Goal: Find contact information: Obtain details needed to contact an individual or organization

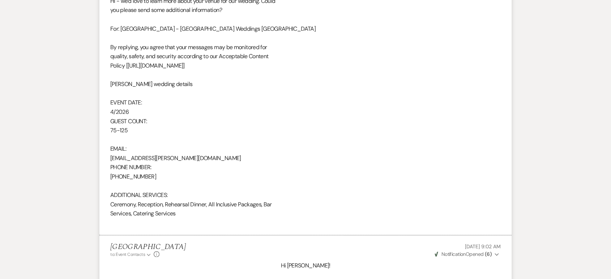
scroll to position [697, 0]
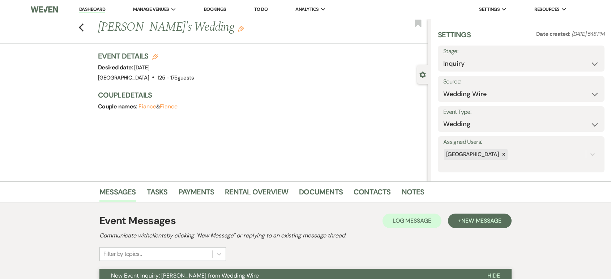
select select "3"
click at [100, 10] on link "Dashboard" at bounding box center [92, 9] width 26 height 7
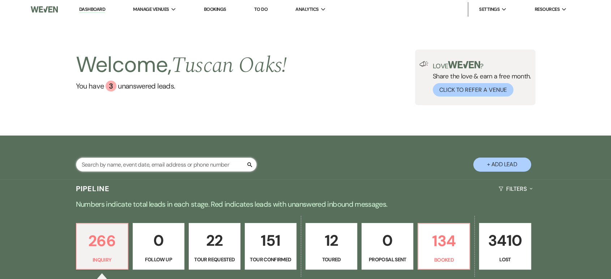
click at [121, 162] on input "text" at bounding box center [166, 165] width 181 height 14
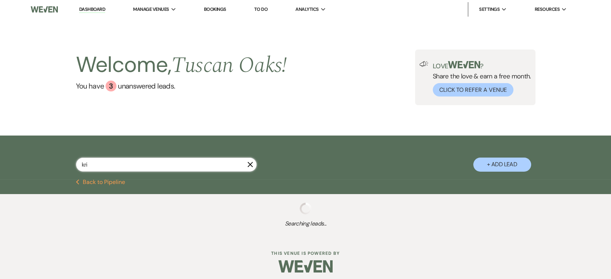
type input "[PERSON_NAME]"
select select "8"
select select "5"
select select "8"
select select "5"
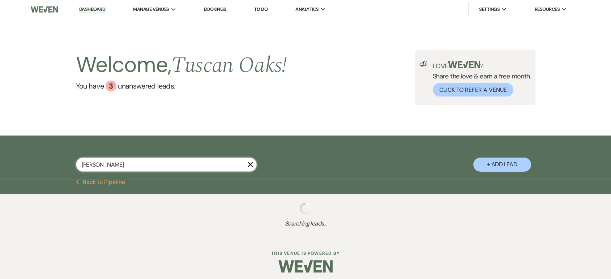
select select "8"
select select "5"
select select "8"
select select "5"
select select "8"
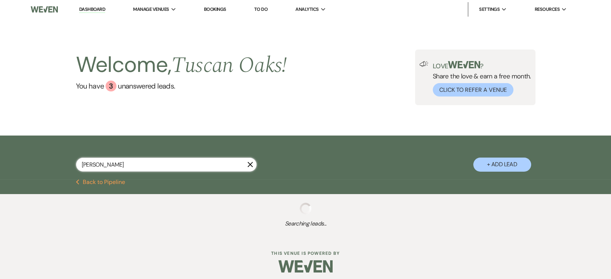
select select "5"
select select "8"
select select "5"
select select "8"
select select "5"
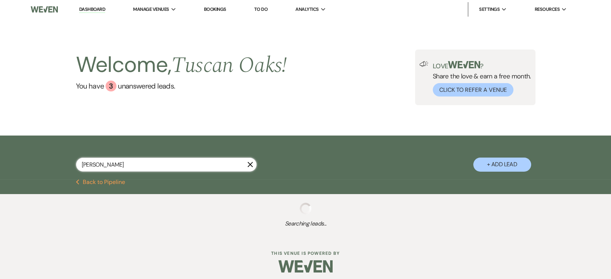
select select "8"
select select "5"
select select "8"
select select "11"
select select "8"
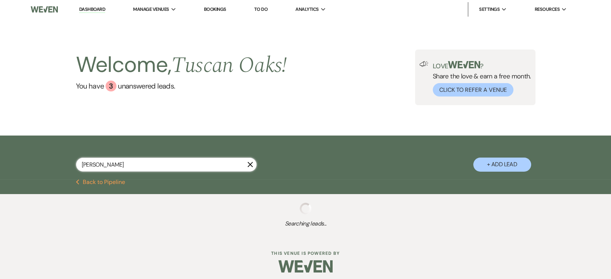
select select "8"
select select "10"
select select "8"
select select "5"
select select "8"
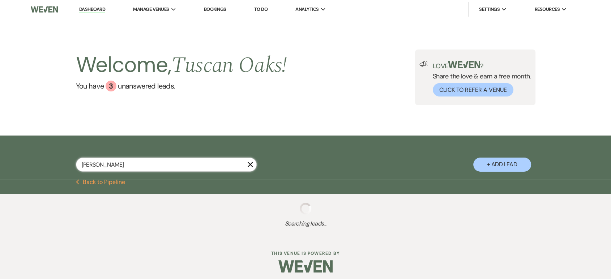
select select "5"
select select "8"
select select "5"
select select "8"
select select "5"
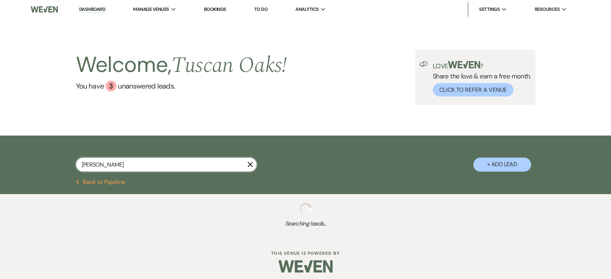
select select "8"
select select "5"
select select "8"
select select "5"
select select "8"
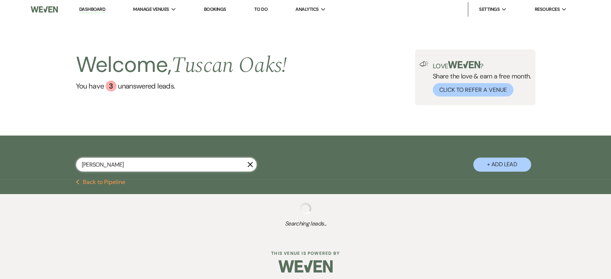
select select "6"
select select "8"
select select "5"
select select "8"
select select "5"
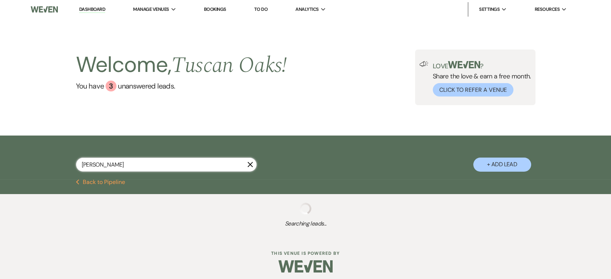
select select "8"
select select "6"
select select "8"
select select "3"
select select "8"
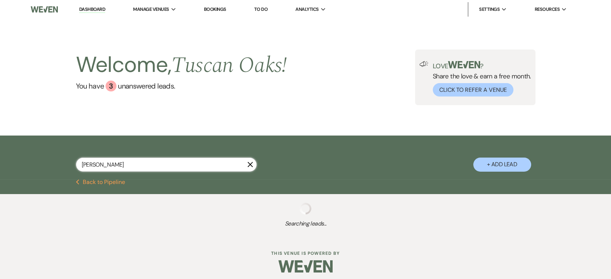
select select "5"
select select "8"
select select "5"
select select "8"
select select "5"
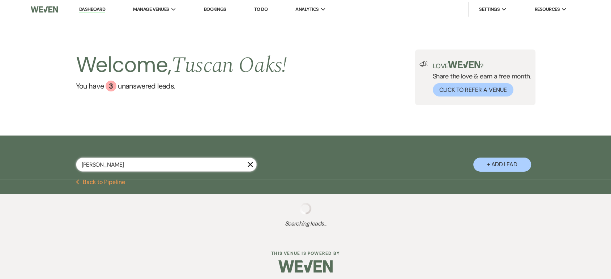
select select "8"
select select "5"
select select "8"
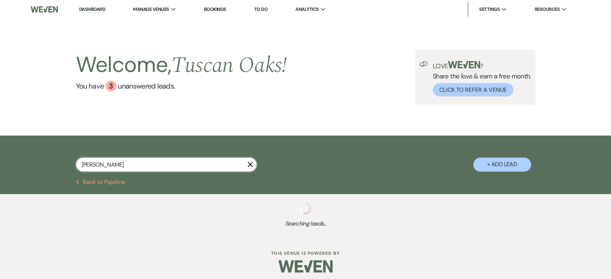
select select "8"
select select "1"
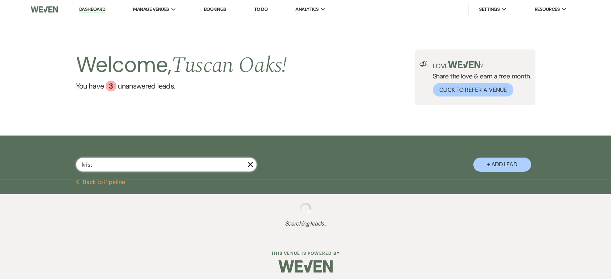
type input "[PERSON_NAME]"
select select "8"
select select "5"
select select "8"
select select "5"
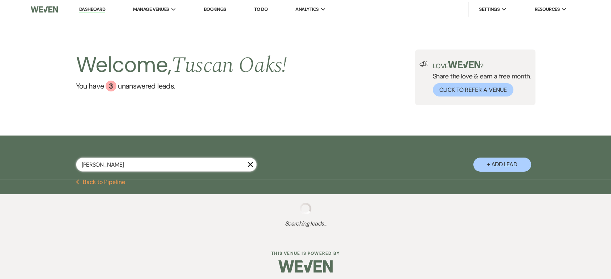
select select "8"
select select "5"
select select "8"
select select "5"
select select "8"
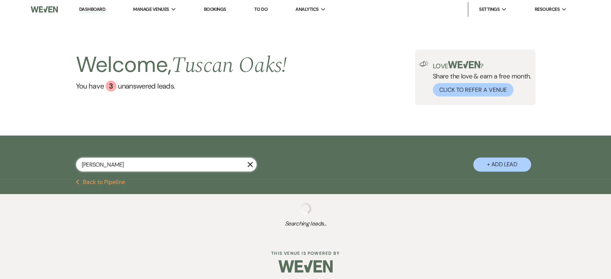
select select "5"
select select "8"
select select "5"
select select "8"
select select "5"
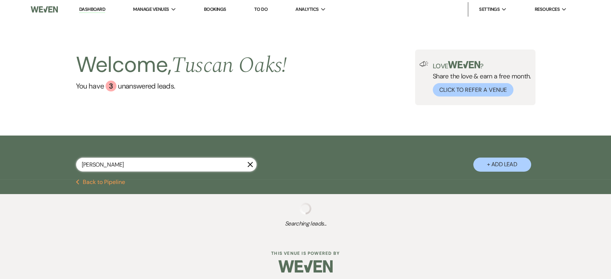
select select "8"
select select "5"
select select "8"
select select "11"
select select "8"
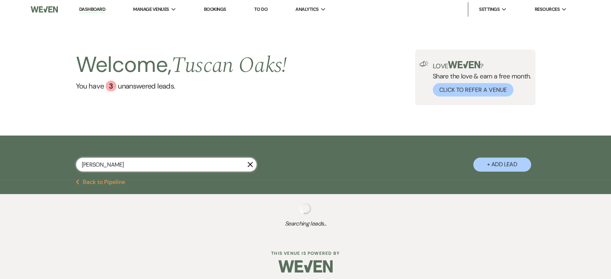
select select "8"
select select "10"
select select "8"
select select "5"
select select "8"
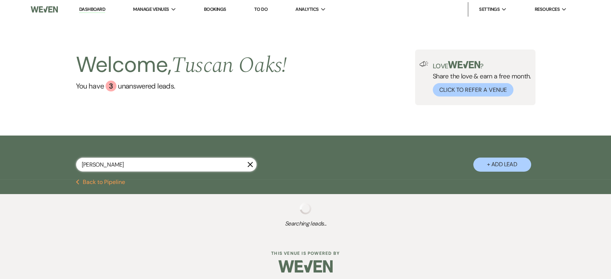
select select "5"
select select "8"
select select "5"
select select "8"
select select "5"
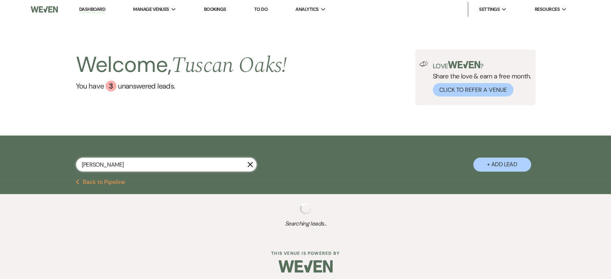
select select "8"
select select "5"
select select "8"
select select "5"
select select "8"
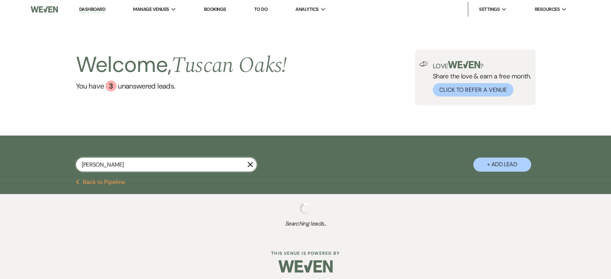
select select "6"
select select "8"
select select "5"
select select "8"
select select "5"
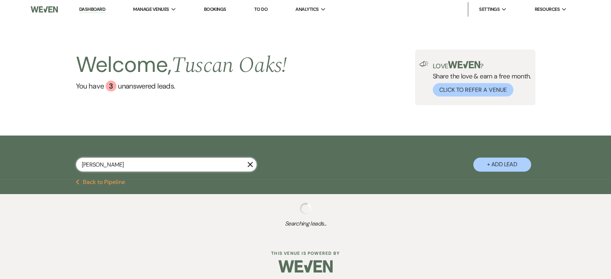
select select "8"
select select "6"
select select "8"
select select "3"
select select "8"
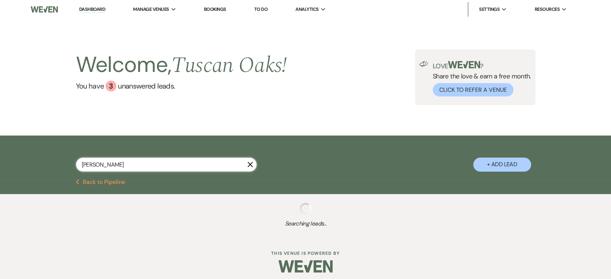
select select "5"
select select "8"
select select "5"
select select "8"
select select "5"
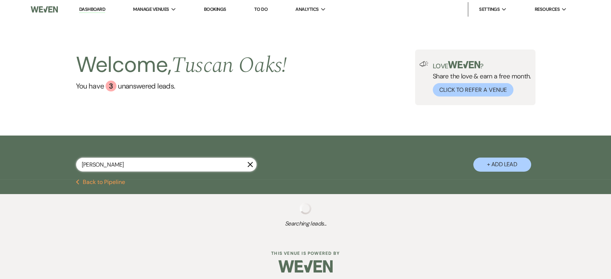
select select "8"
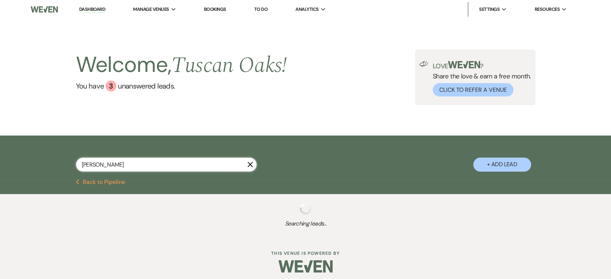
select select "8"
select select "1"
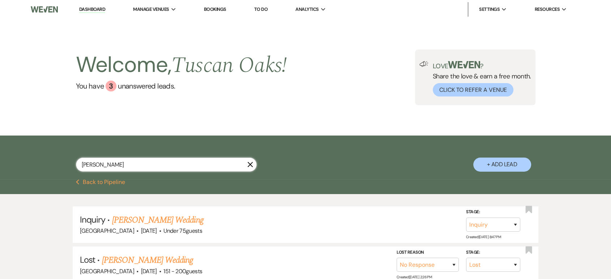
type input "[PERSON_NAME]"
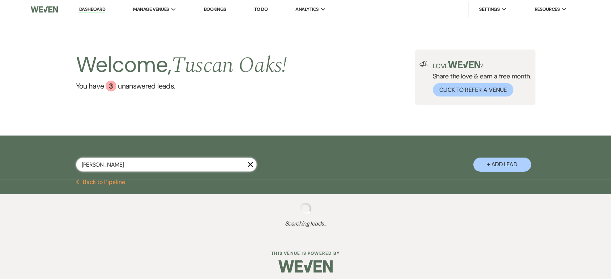
select select "8"
select select "5"
select select "8"
select select "5"
select select "8"
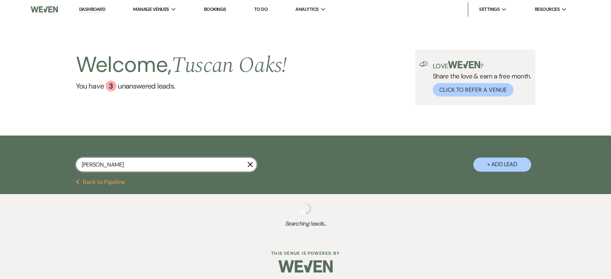
select select "5"
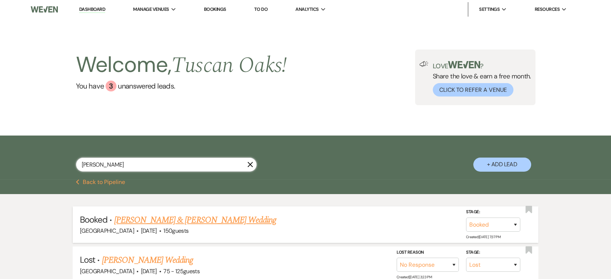
type input "[PERSON_NAME]"
click at [169, 217] on link "[PERSON_NAME] & [PERSON_NAME] Wedding" at bounding box center [195, 220] width 162 height 13
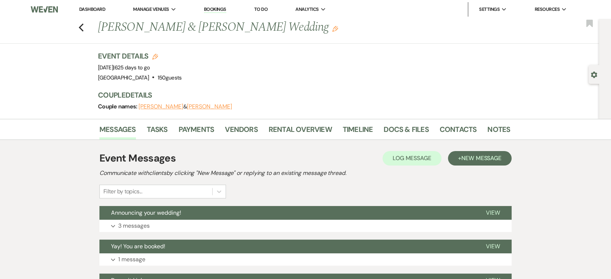
click at [450, 121] on div "Messages Tasks Payments Vendors Rental Overview Timeline Docs & Files Contacts …" at bounding box center [305, 129] width 611 height 21
click at [449, 123] on li "Contacts" at bounding box center [464, 130] width 48 height 17
click at [448, 128] on link "Contacts" at bounding box center [458, 132] width 37 height 16
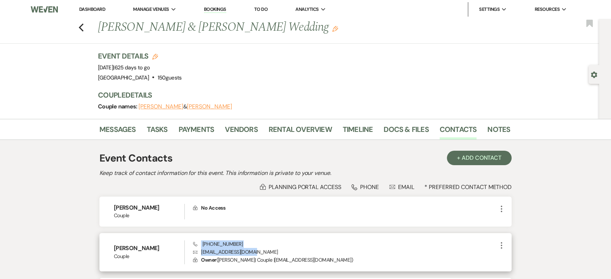
drag, startPoint x: 258, startPoint y: 251, endPoint x: 200, endPoint y: 244, distance: 59.3
click at [200, 244] on div "Phone [PHONE_NUMBER] Envelope [EMAIL_ADDRESS][DOMAIN_NAME] Lock Owner ( [PERSON…" at bounding box center [345, 252] width 304 height 24
copy div "[PHONE_NUMBER] Envelope [EMAIL_ADDRESS][DOMAIN_NAME]"
